Goal: Transaction & Acquisition: Purchase product/service

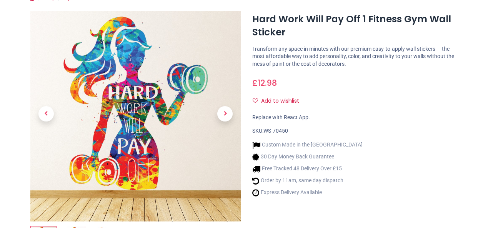
scroll to position [166, 0]
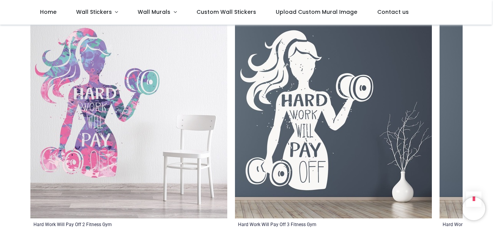
click at [88, 118] on img at bounding box center [128, 120] width 197 height 197
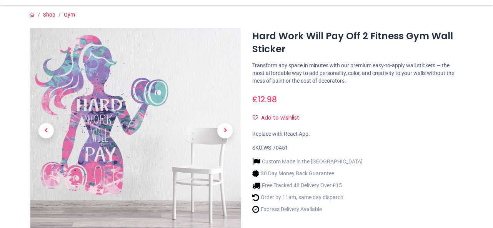
scroll to position [63, 0]
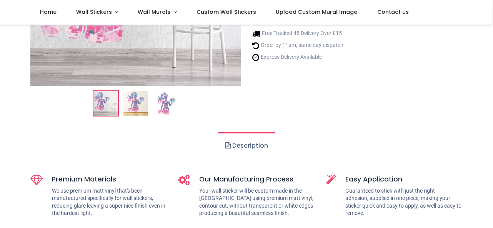
scroll to position [256, 0]
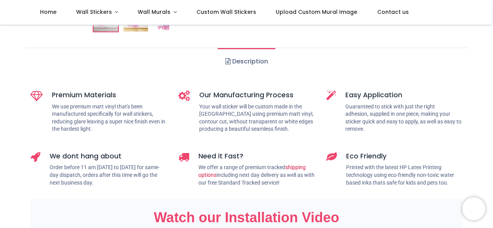
click at [239, 63] on link "Description" at bounding box center [246, 61] width 57 height 27
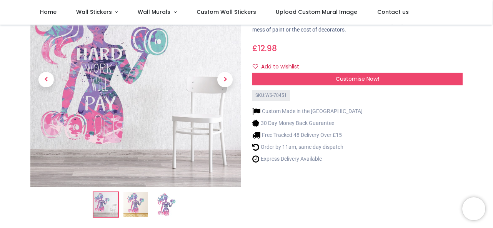
scroll to position [72, 0]
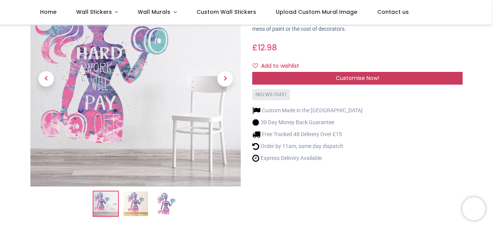
click at [324, 78] on div "Customise Now!" at bounding box center [357, 78] width 210 height 13
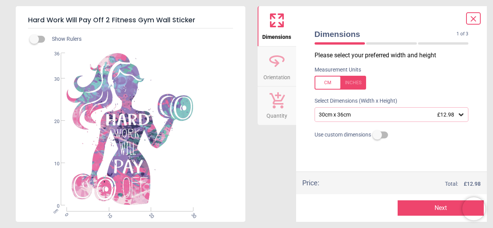
click at [355, 117] on div "30cm x 36cm £12.98" at bounding box center [388, 115] width 140 height 7
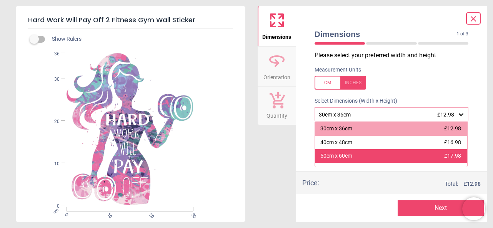
click at [357, 158] on div "50cm x 60cm £17.98" at bounding box center [391, 156] width 153 height 14
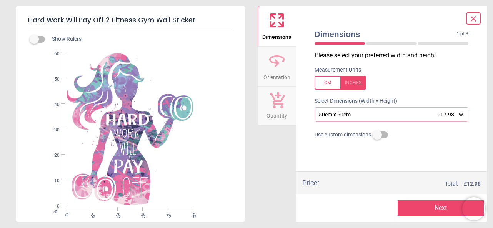
click at [359, 118] on div "50cm x 60cm £17.98" at bounding box center [392, 114] width 154 height 15
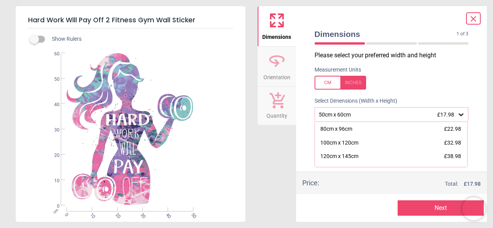
scroll to position [78, 0]
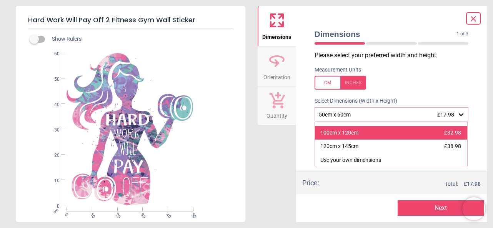
click at [381, 137] on div "100cm x 120cm £32.98" at bounding box center [391, 133] width 153 height 14
